Goal: Task Accomplishment & Management: Use online tool/utility

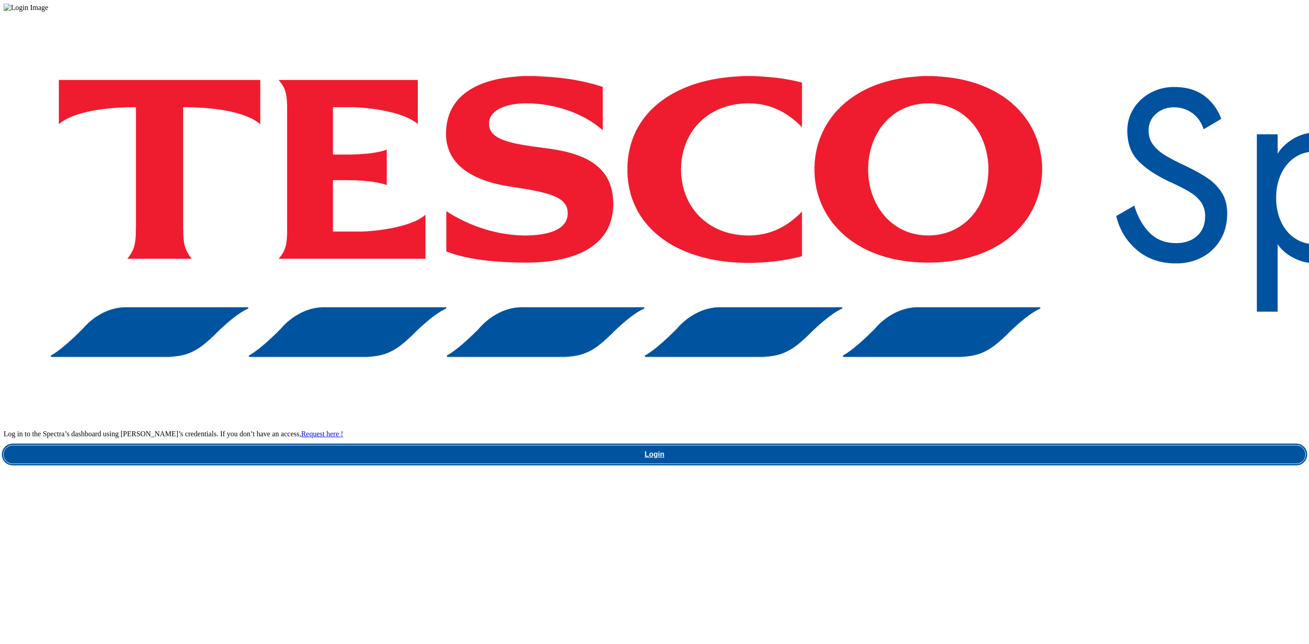
drag, startPoint x: 0, startPoint y: 0, endPoint x: 983, endPoint y: 355, distance: 1045.4
click at [983, 445] on link "Login" at bounding box center [655, 454] width 1302 height 18
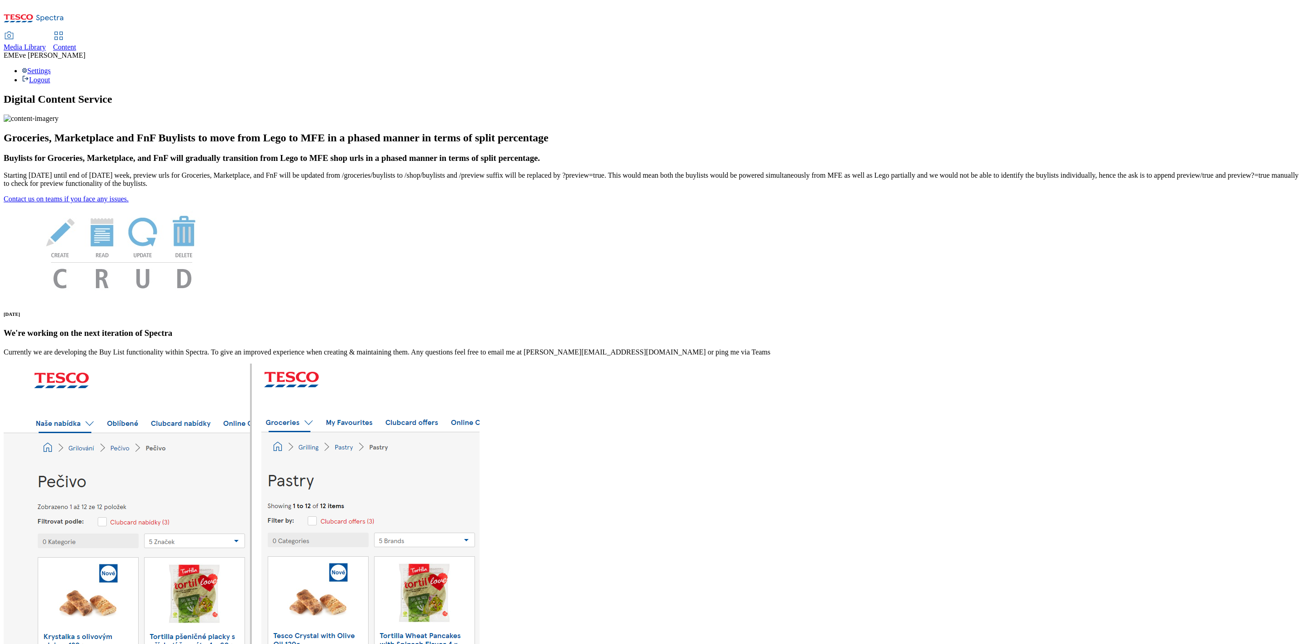
click at [76, 43] on span "Content" at bounding box center [64, 47] width 23 height 8
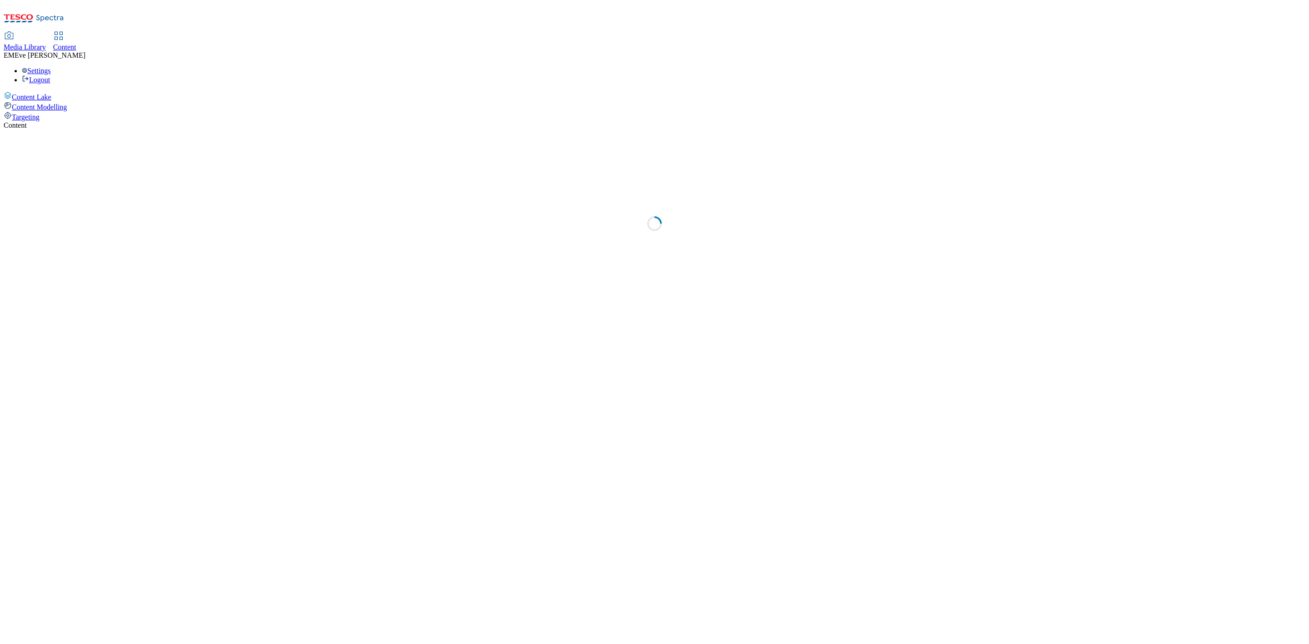
select select "ghs-uk"
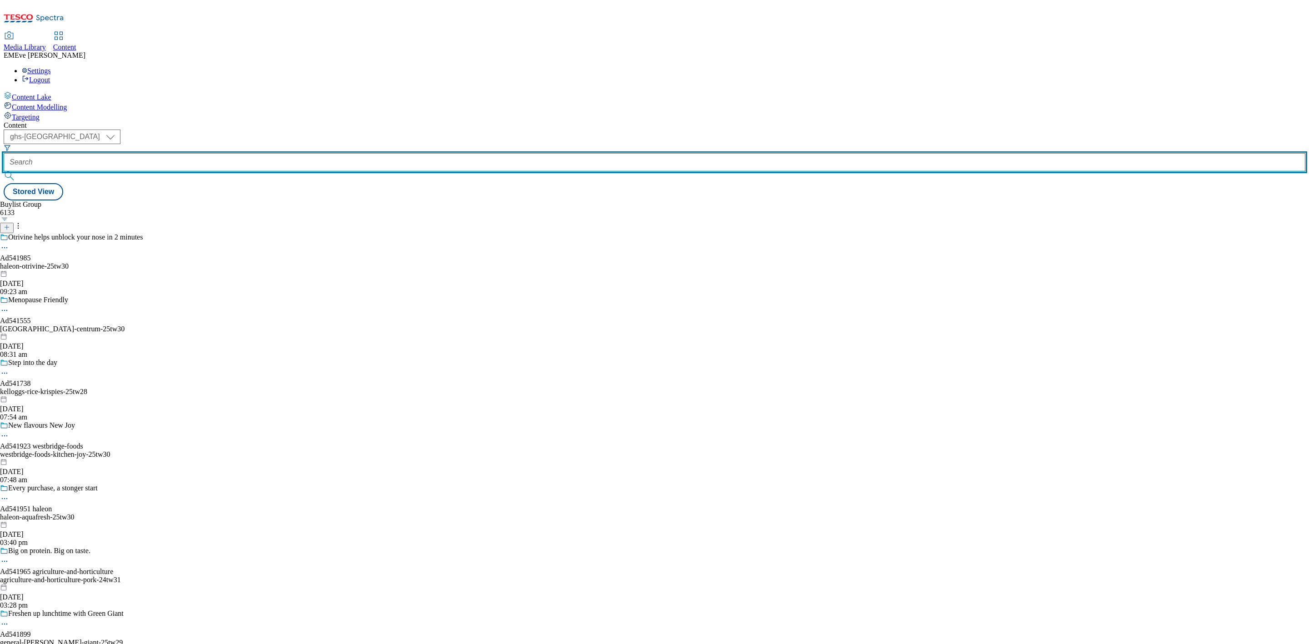
click at [219, 153] on input "text" at bounding box center [655, 162] width 1302 height 18
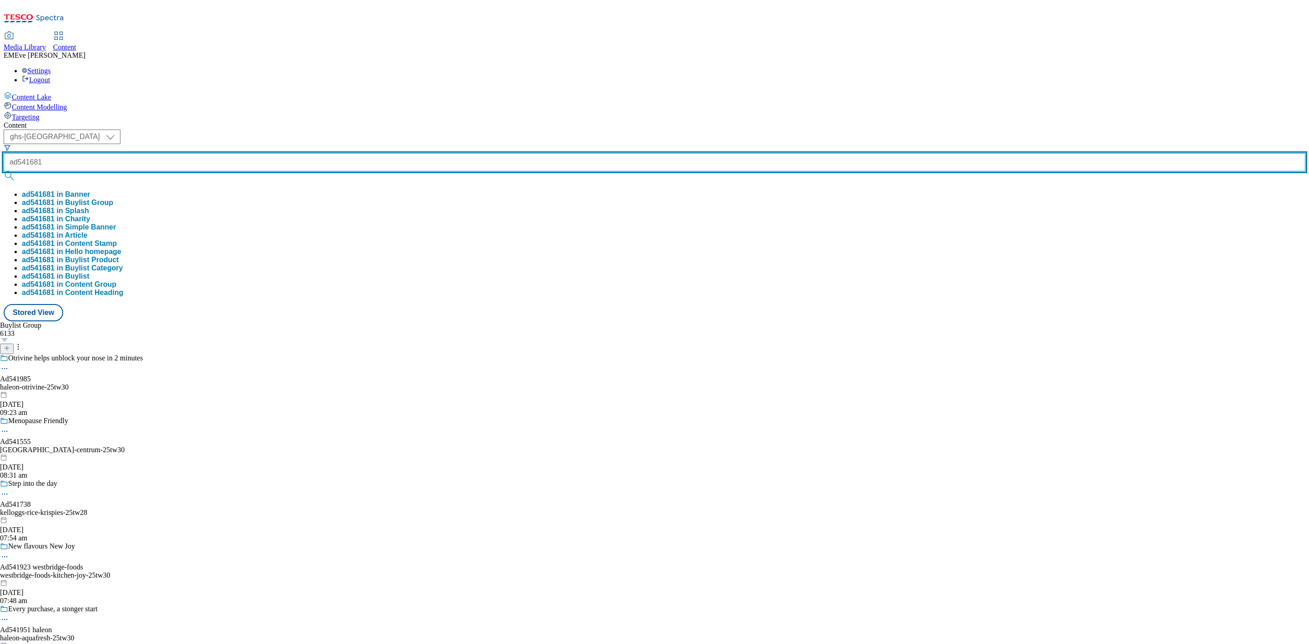
type input "ad541681"
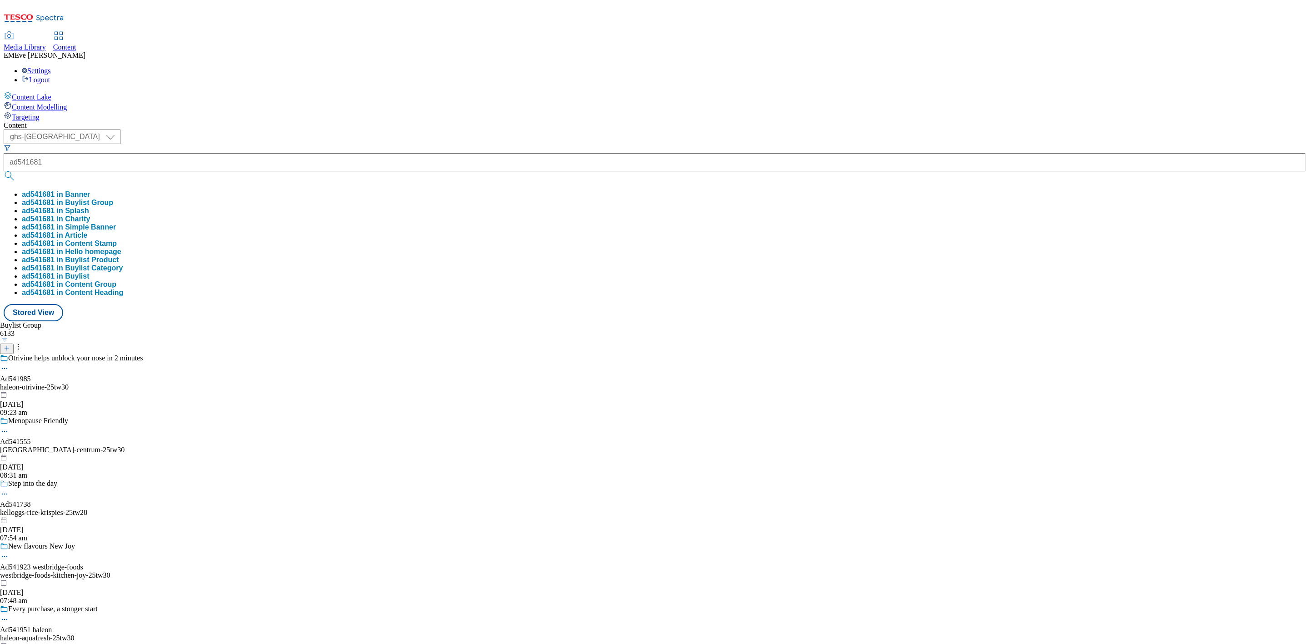
click at [113, 199] on button "ad541681 in Buylist Group" at bounding box center [67, 203] width 91 height 8
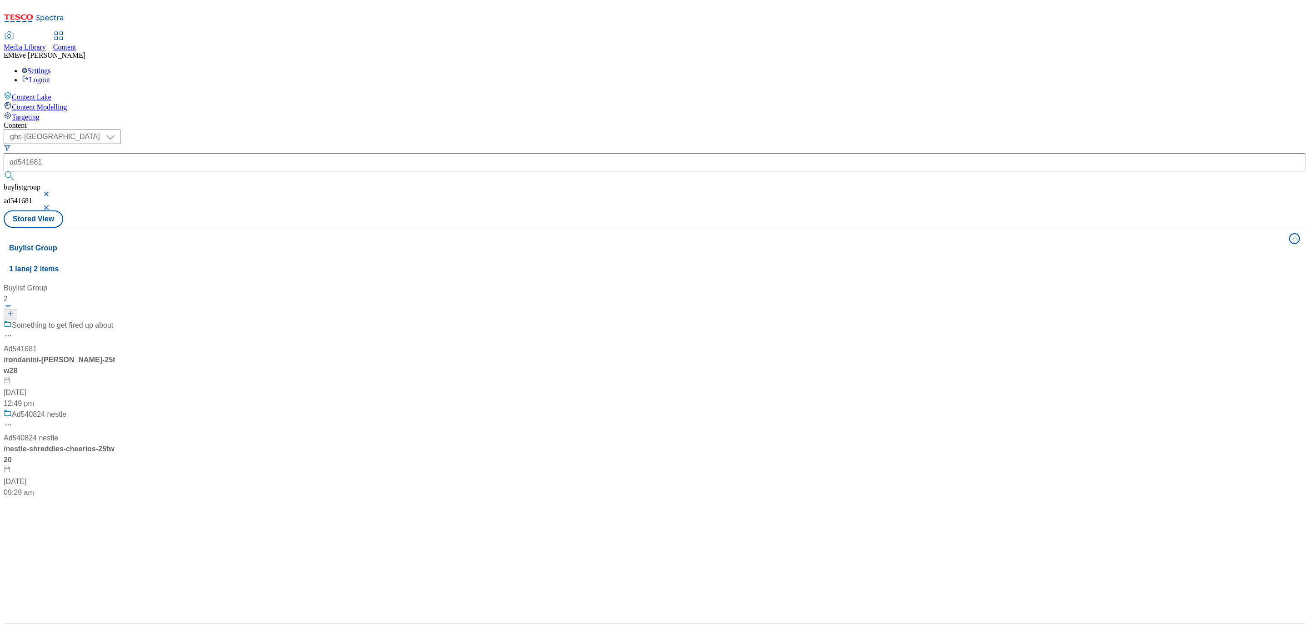
click at [117, 320] on div "Something to get fired up about" at bounding box center [61, 332] width 114 height 24
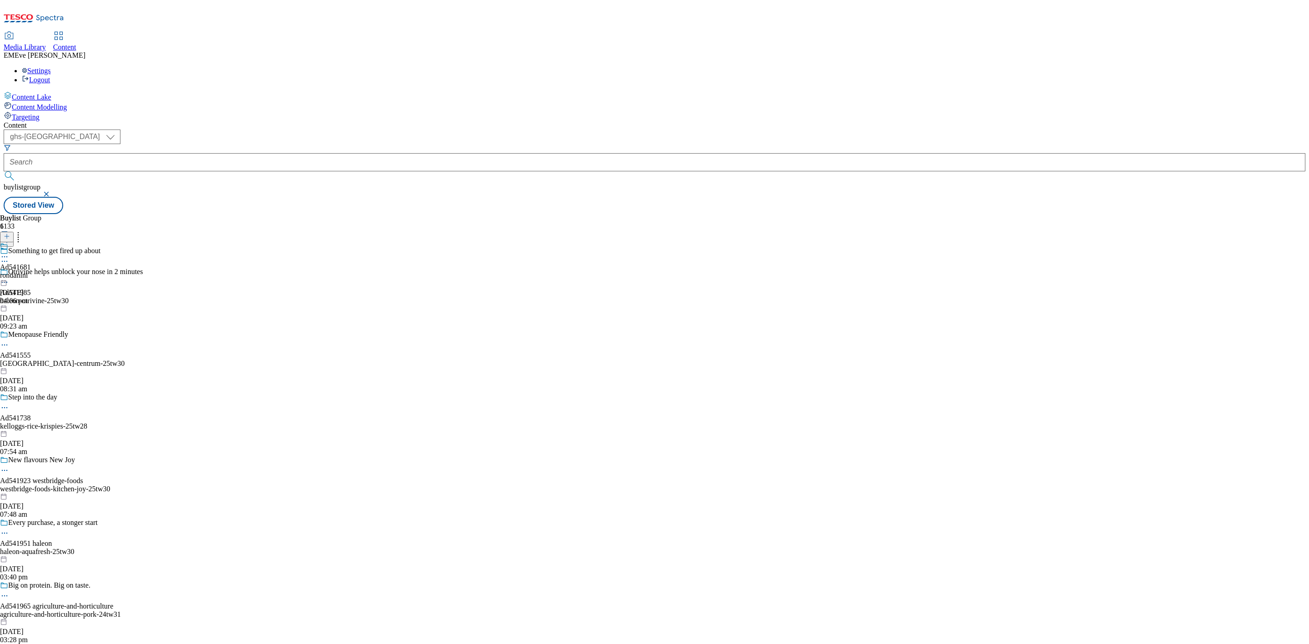
click at [31, 242] on div "Ad541681 rondanini 1 Sept 2025 04:06 pm" at bounding box center [15, 273] width 31 height 63
click at [88, 242] on div "Rondanini UK Ltd" at bounding box center [44, 252] width 88 height 21
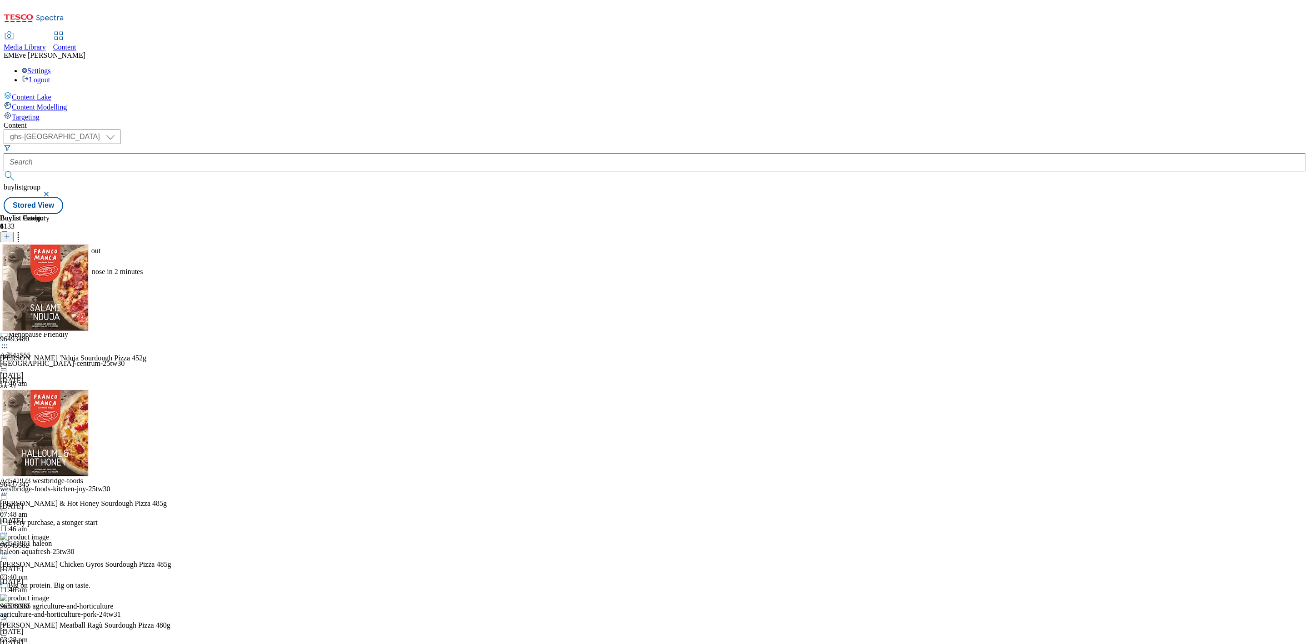
click at [5, 277] on circle at bounding box center [4, 277] width 1 height 1
click at [75, 356] on span "Open Preview Url" at bounding box center [51, 359] width 47 height 7
click at [29, 335] on div "96493480" at bounding box center [14, 339] width 29 height 8
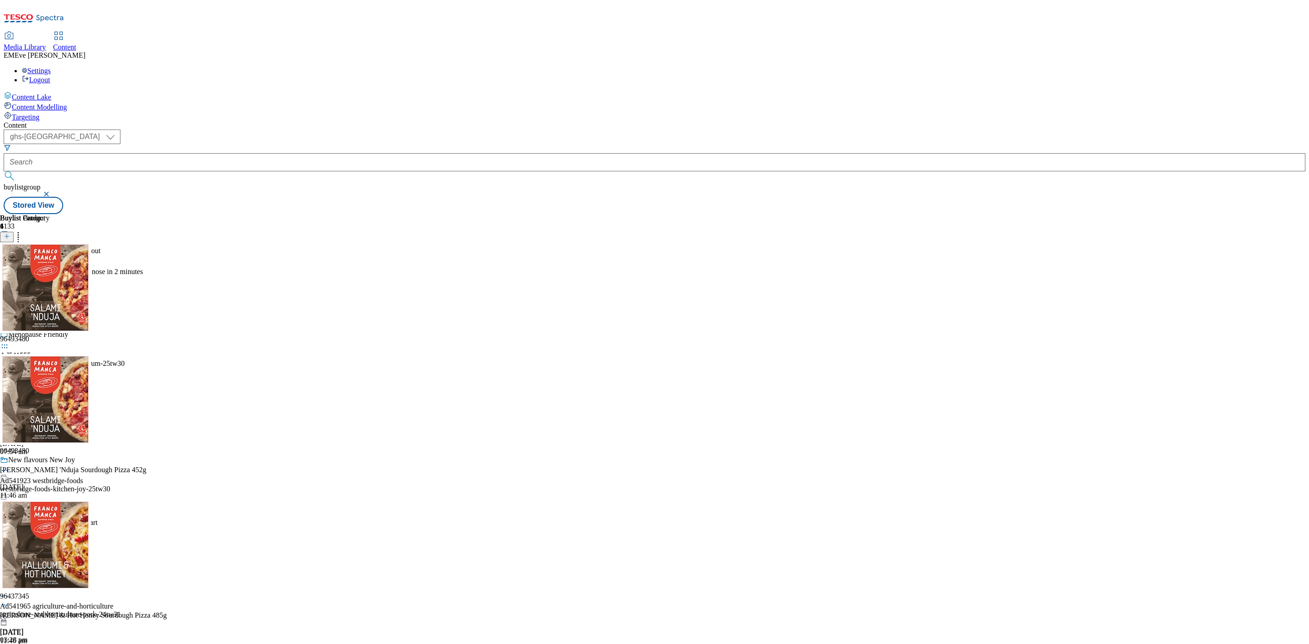
click at [9, 455] on icon at bounding box center [4, 459] width 9 height 9
click at [977, 214] on div "Buylist Group 6133 Something to get fired up about Otrivine helps unblock your …" at bounding box center [655, 214] width 1302 height 0
click at [29, 447] on div "96493480" at bounding box center [14, 451] width 29 height 8
drag, startPoint x: 703, startPoint y: 139, endPoint x: 975, endPoint y: 139, distance: 272.7
click at [1032, 214] on div "Buylist Group 6133 Something to get fired up about Otrivine helps unblock your …" at bounding box center [655, 214] width 1302 height 0
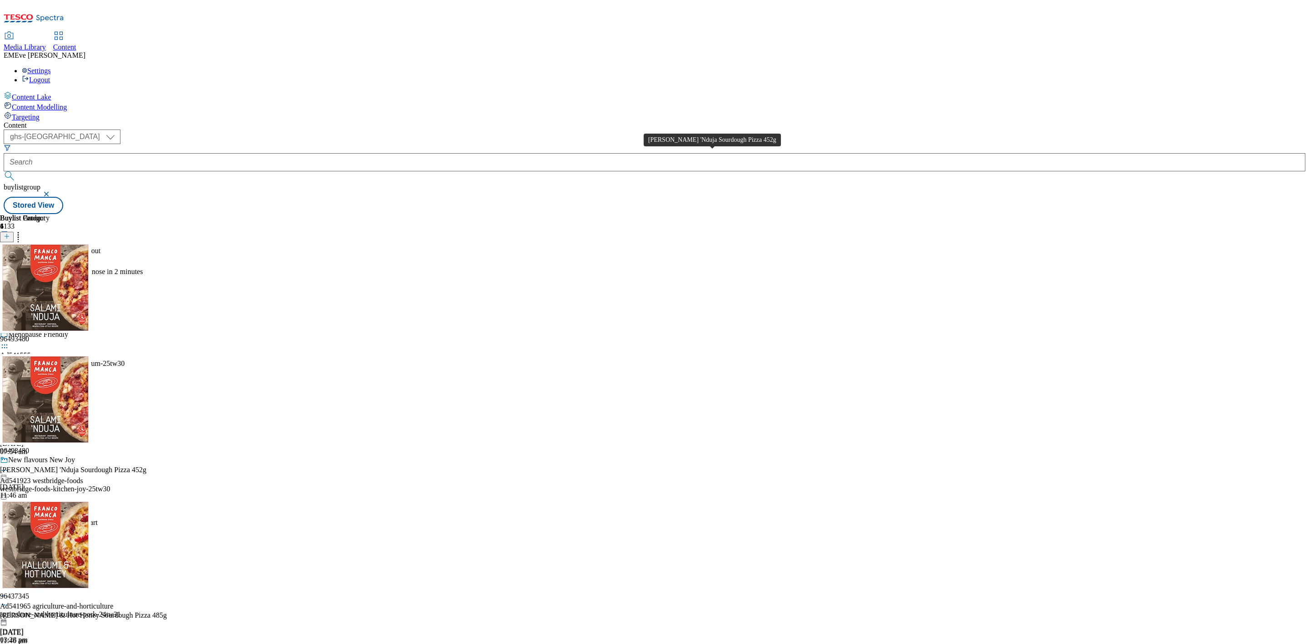
click at [171, 474] on div at bounding box center [85, 474] width 171 height 0
click at [23, 230] on icon at bounding box center [18, 234] width 9 height 9
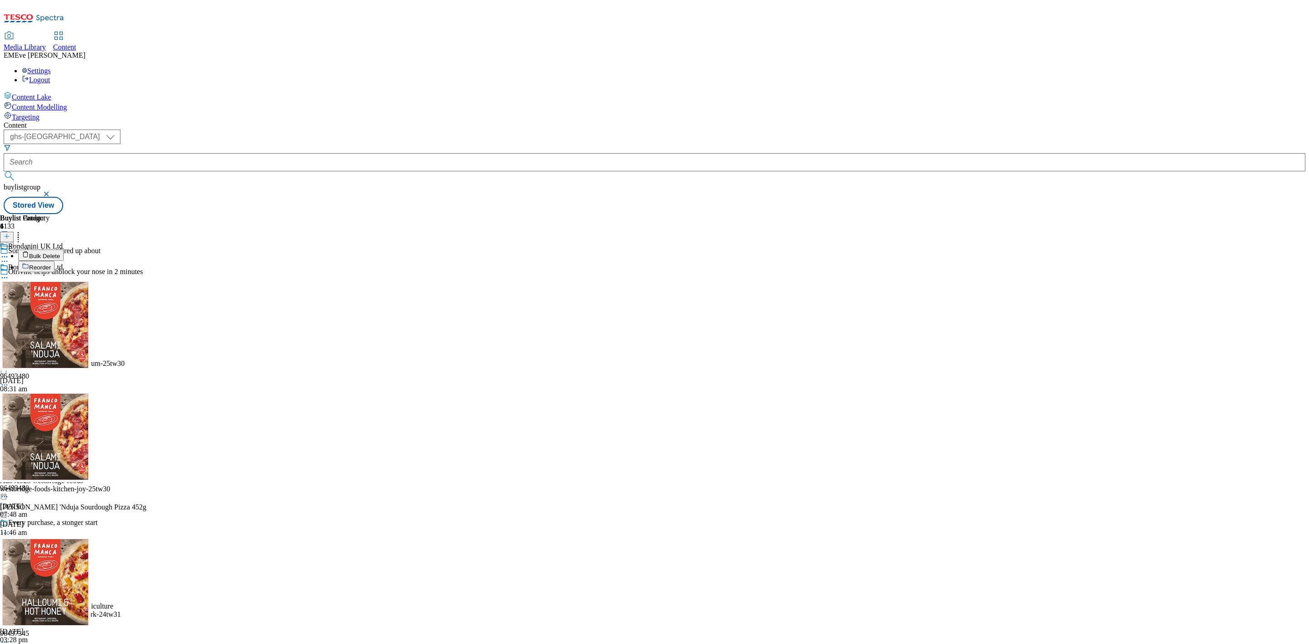
click at [850, 214] on div "Buylist Group 6133 Something to get fired up about Otrivine helps unblock your …" at bounding box center [655, 214] width 1302 height 0
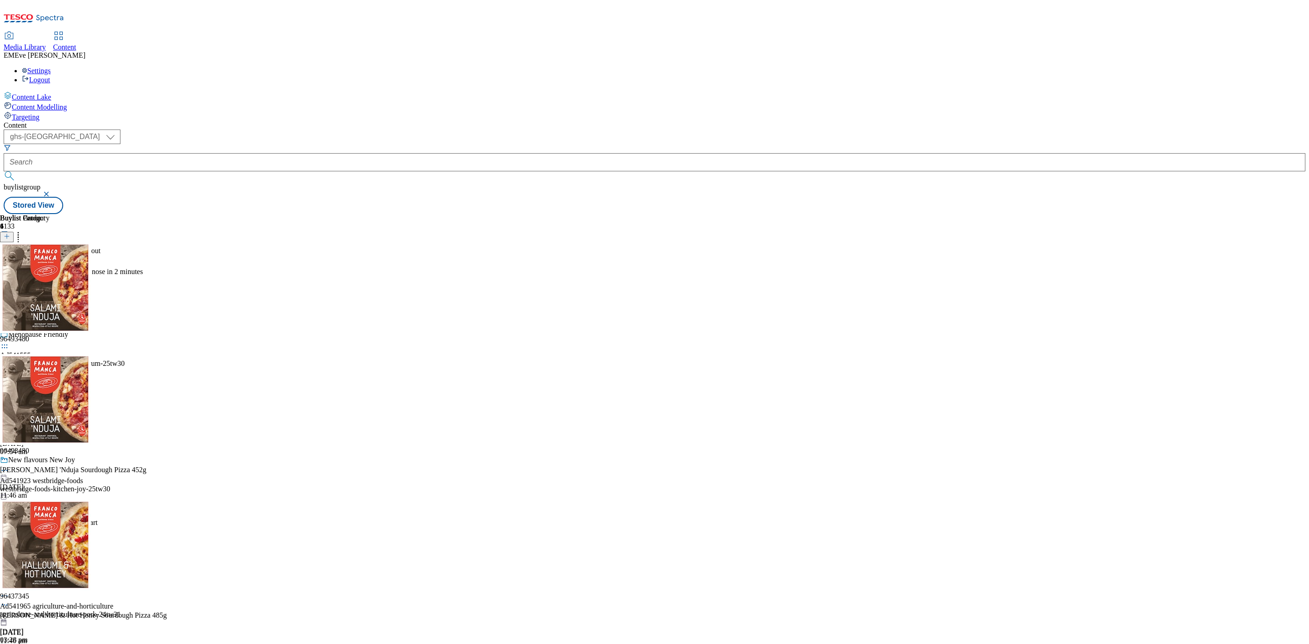
click at [9, 455] on icon at bounding box center [4, 459] width 9 height 9
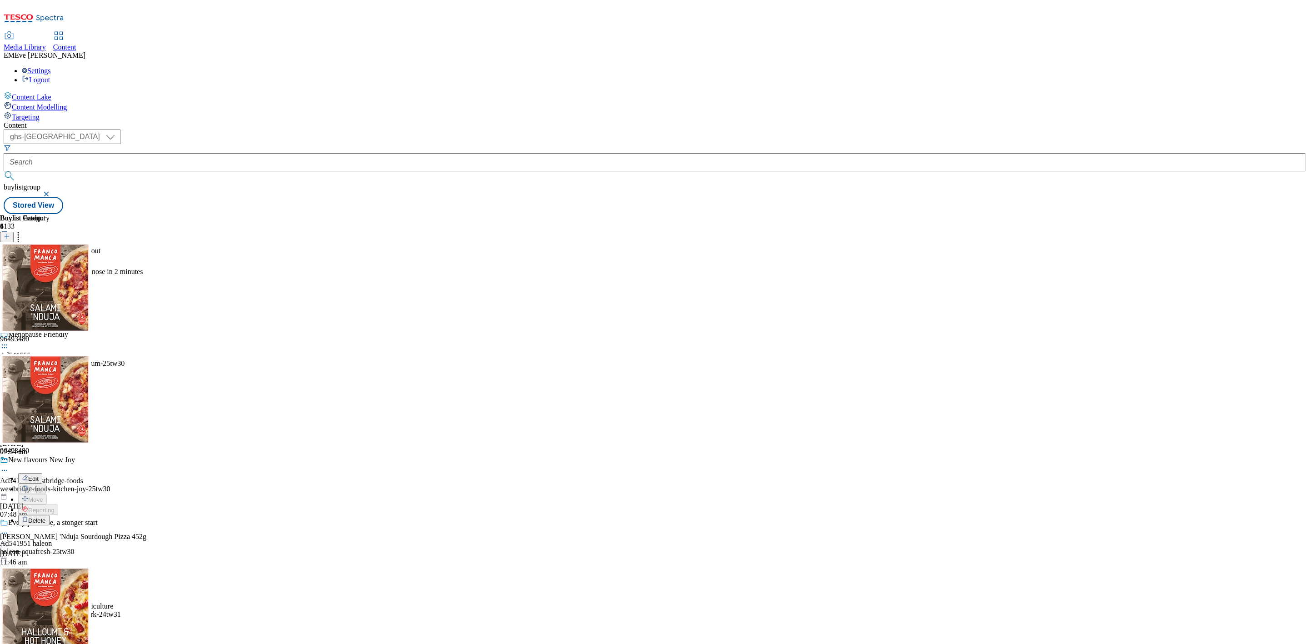
click at [42, 473] on button "Edit" at bounding box center [30, 478] width 24 height 10
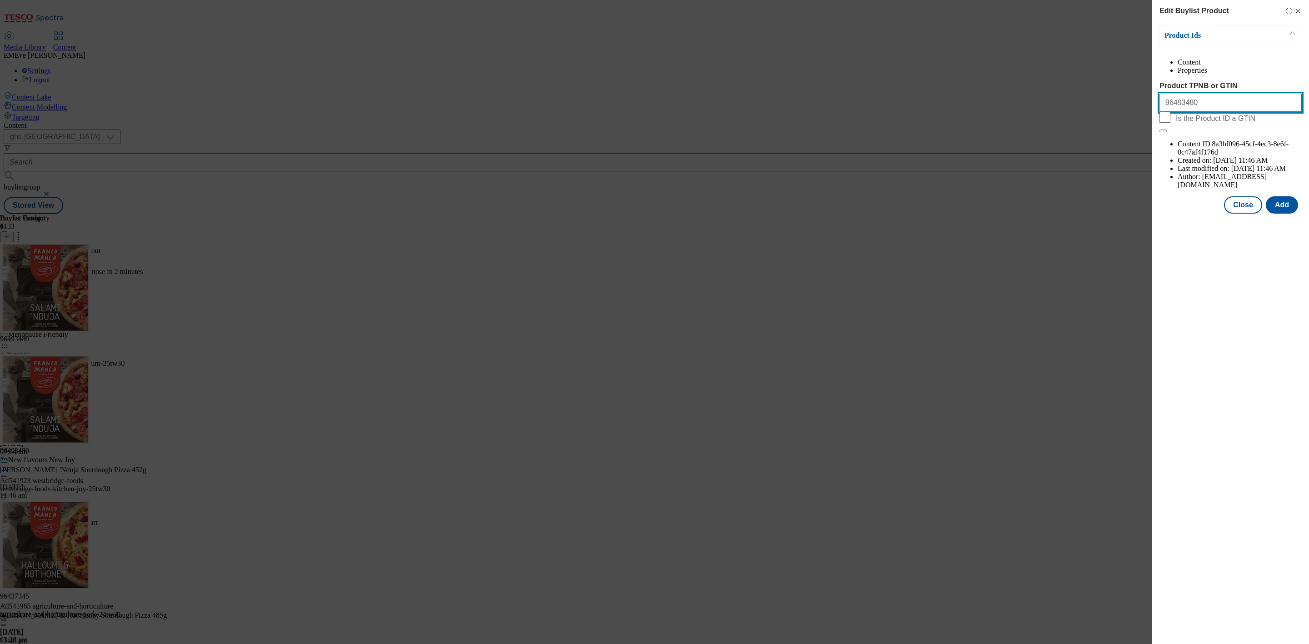
click at [1188, 112] on input "96493480" at bounding box center [1231, 103] width 142 height 18
click at [1297, 11] on line "Modal" at bounding box center [1298, 11] width 4 height 4
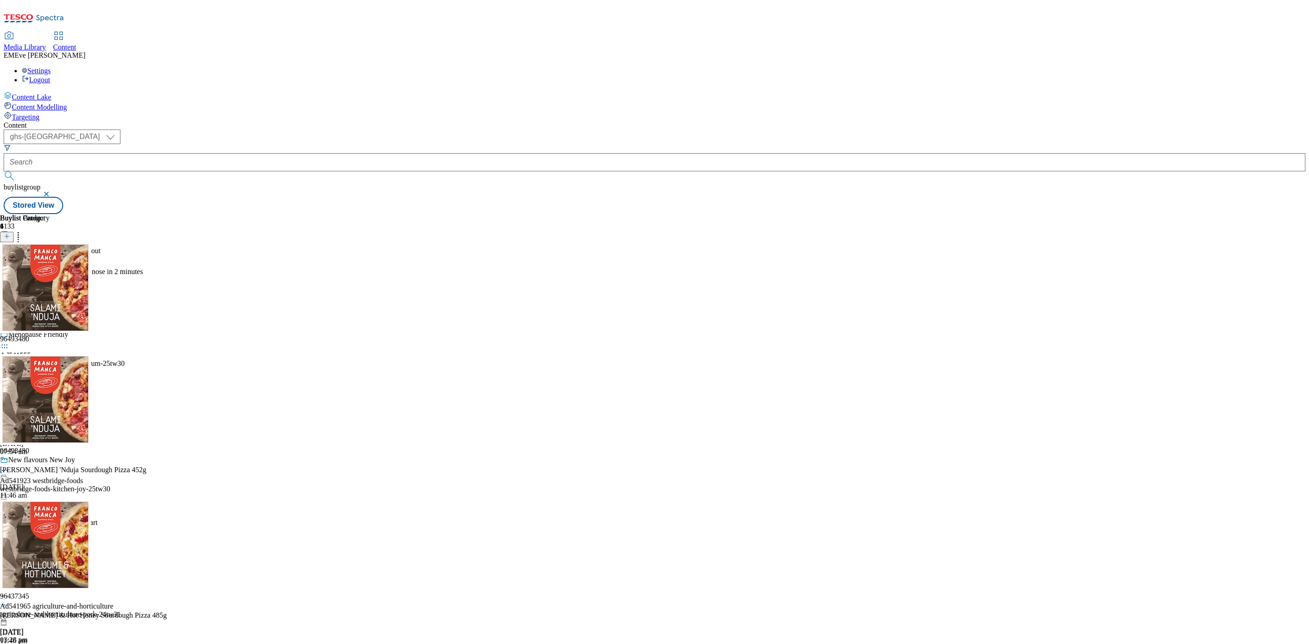
click at [171, 620] on div at bounding box center [85, 620] width 171 height 0
click at [9, 600] on icon at bounding box center [4, 604] width 9 height 9
click at [42, 619] on button "Edit" at bounding box center [30, 624] width 24 height 10
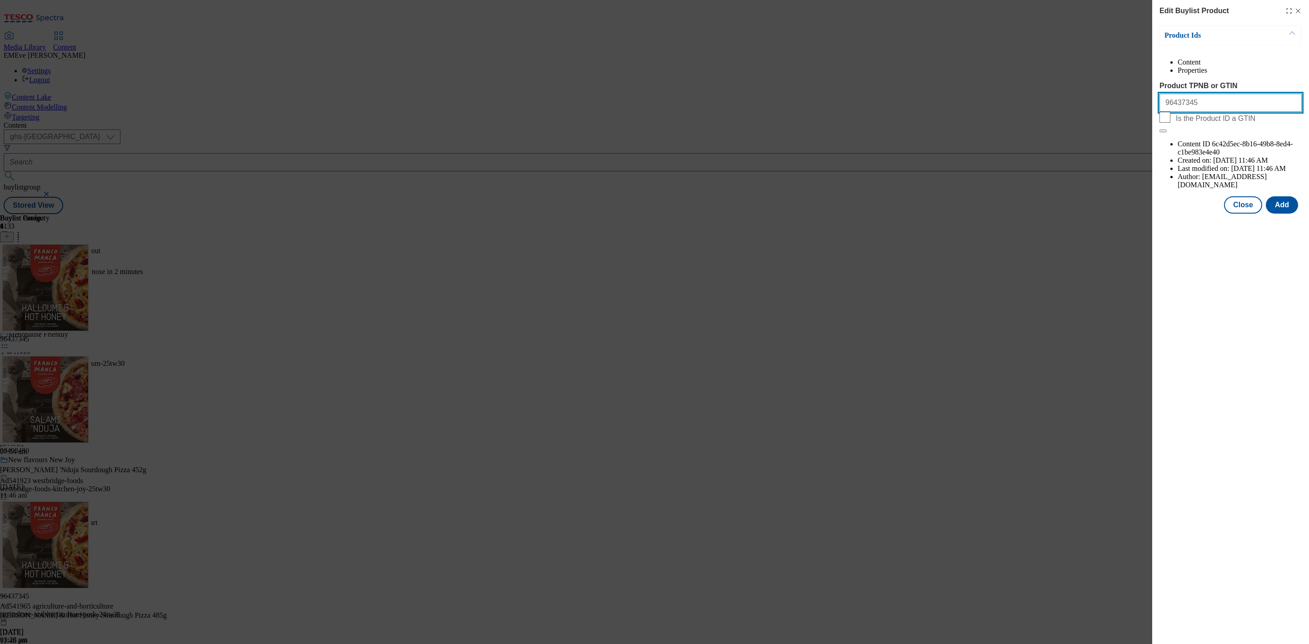
click at [1198, 112] on input "96437345" at bounding box center [1231, 103] width 142 height 18
click at [1300, 10] on line "Modal" at bounding box center [1298, 11] width 4 height 4
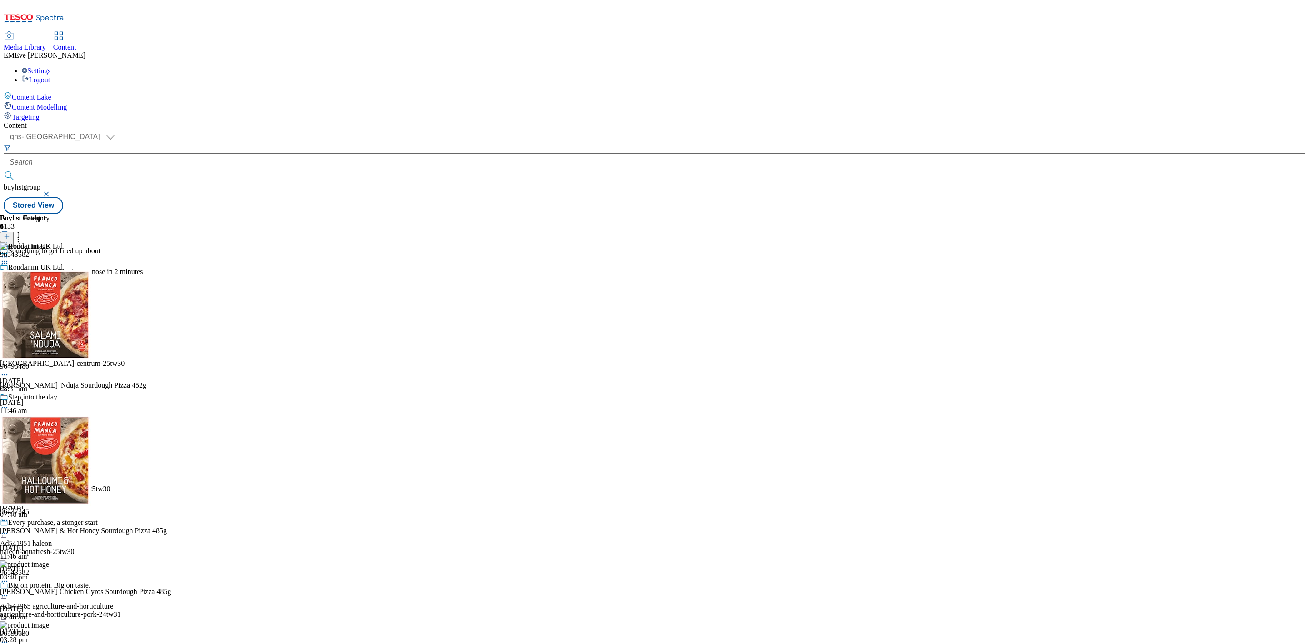
click at [9, 577] on icon at bounding box center [4, 581] width 9 height 9
click at [42, 595] on button "Edit" at bounding box center [30, 600] width 24 height 10
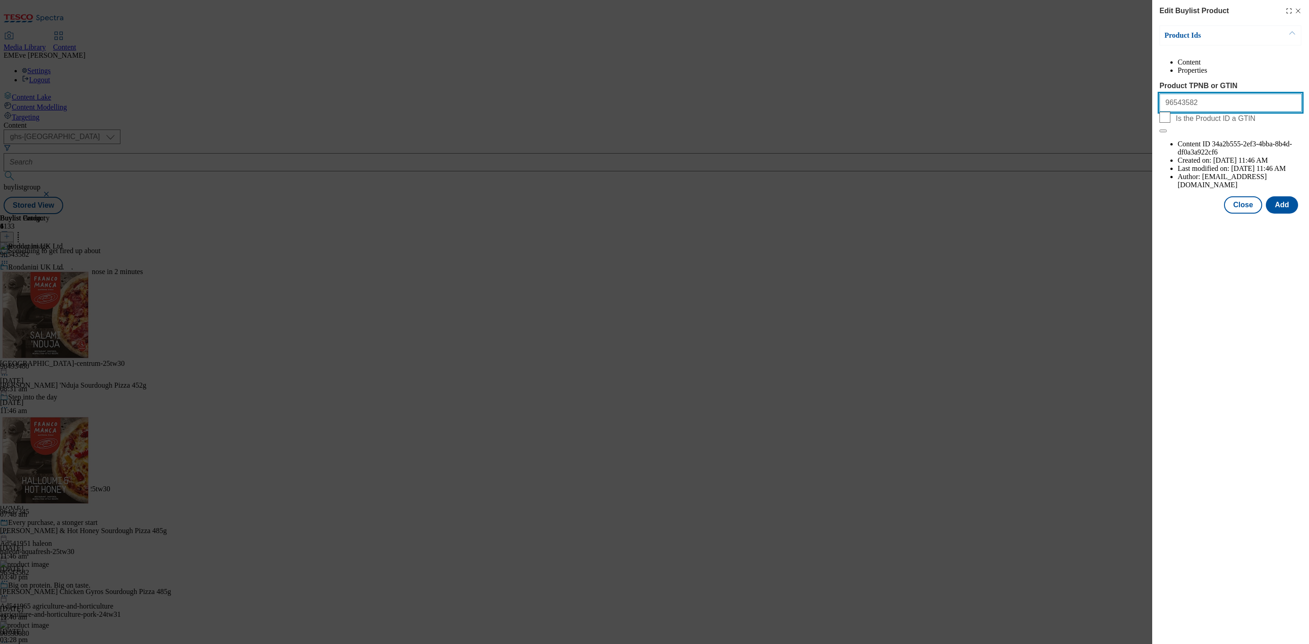
click at [1195, 112] on input "96543582" at bounding box center [1231, 103] width 142 height 18
click at [1187, 112] on input "96543582" at bounding box center [1231, 103] width 142 height 18
